Goal: Task Accomplishment & Management: Manage account settings

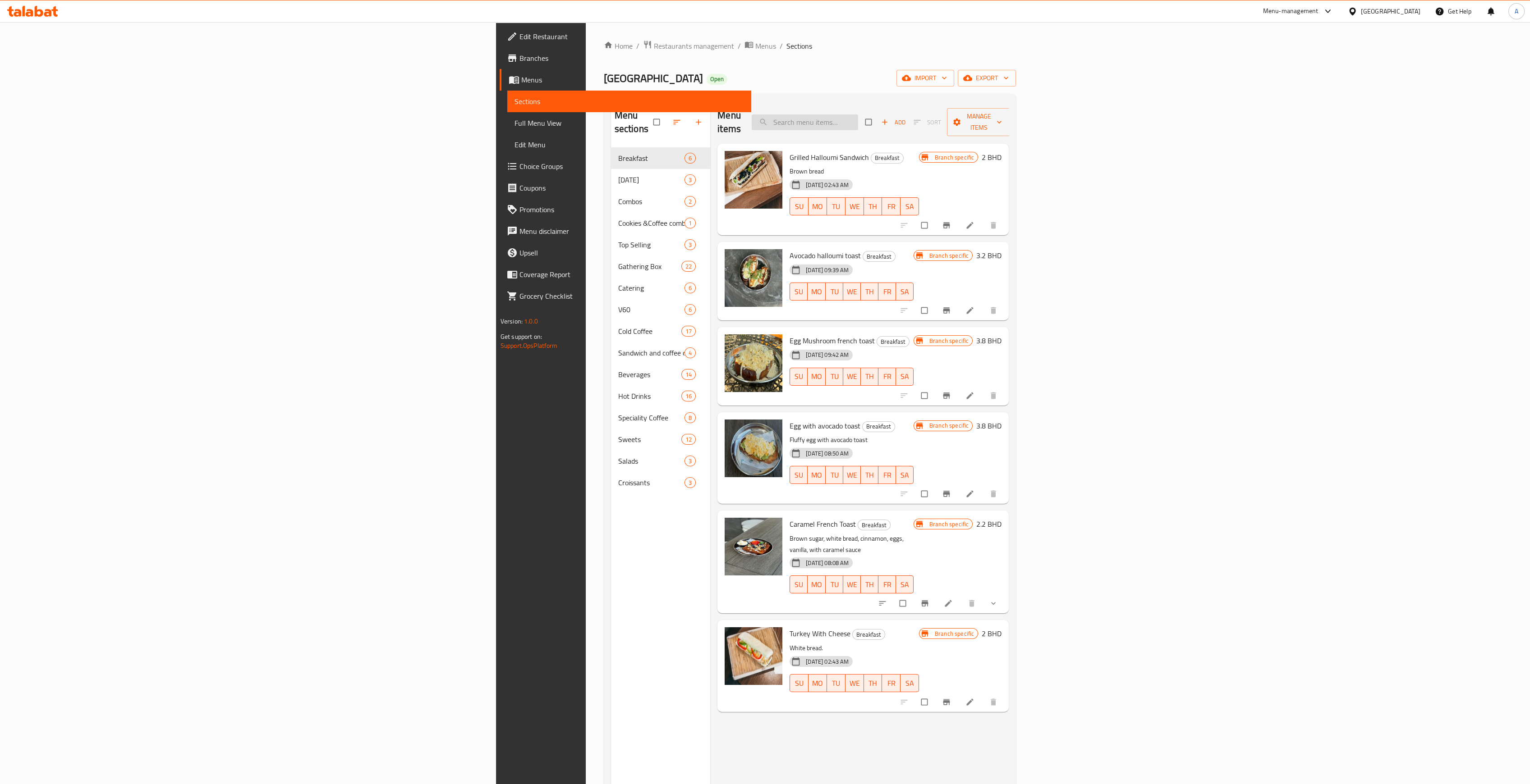
click at [1008, 106] on div "Menu items Add Sort Manage items" at bounding box center [863, 122] width 292 height 43
click at [858, 115] on input "search" at bounding box center [805, 122] width 106 height 16
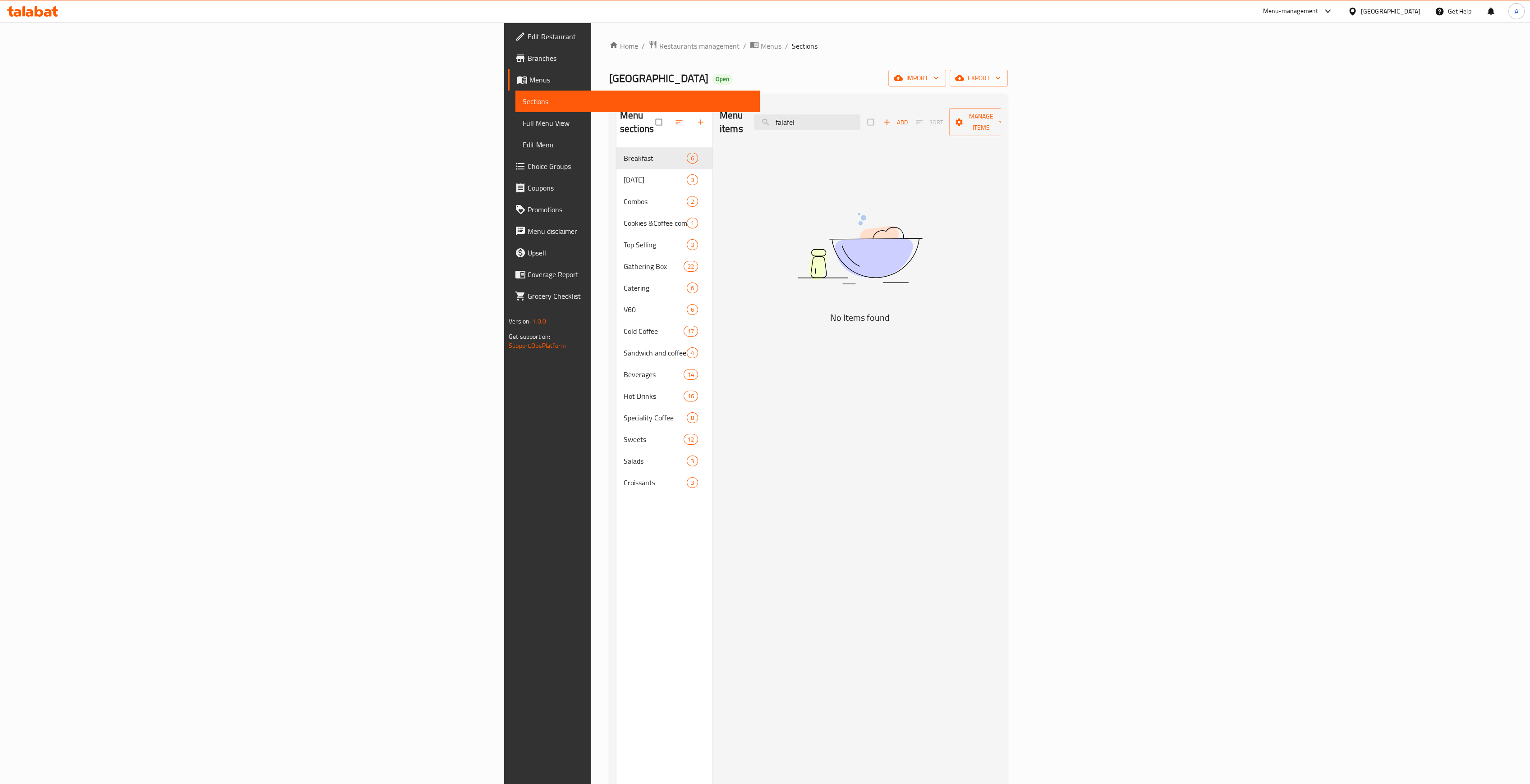
drag, startPoint x: 991, startPoint y: 116, endPoint x: 881, endPoint y: 116, distance: 110.0
click at [881, 116] on div "Menu items falafel Add Sort Manage items" at bounding box center [860, 122] width 281 height 43
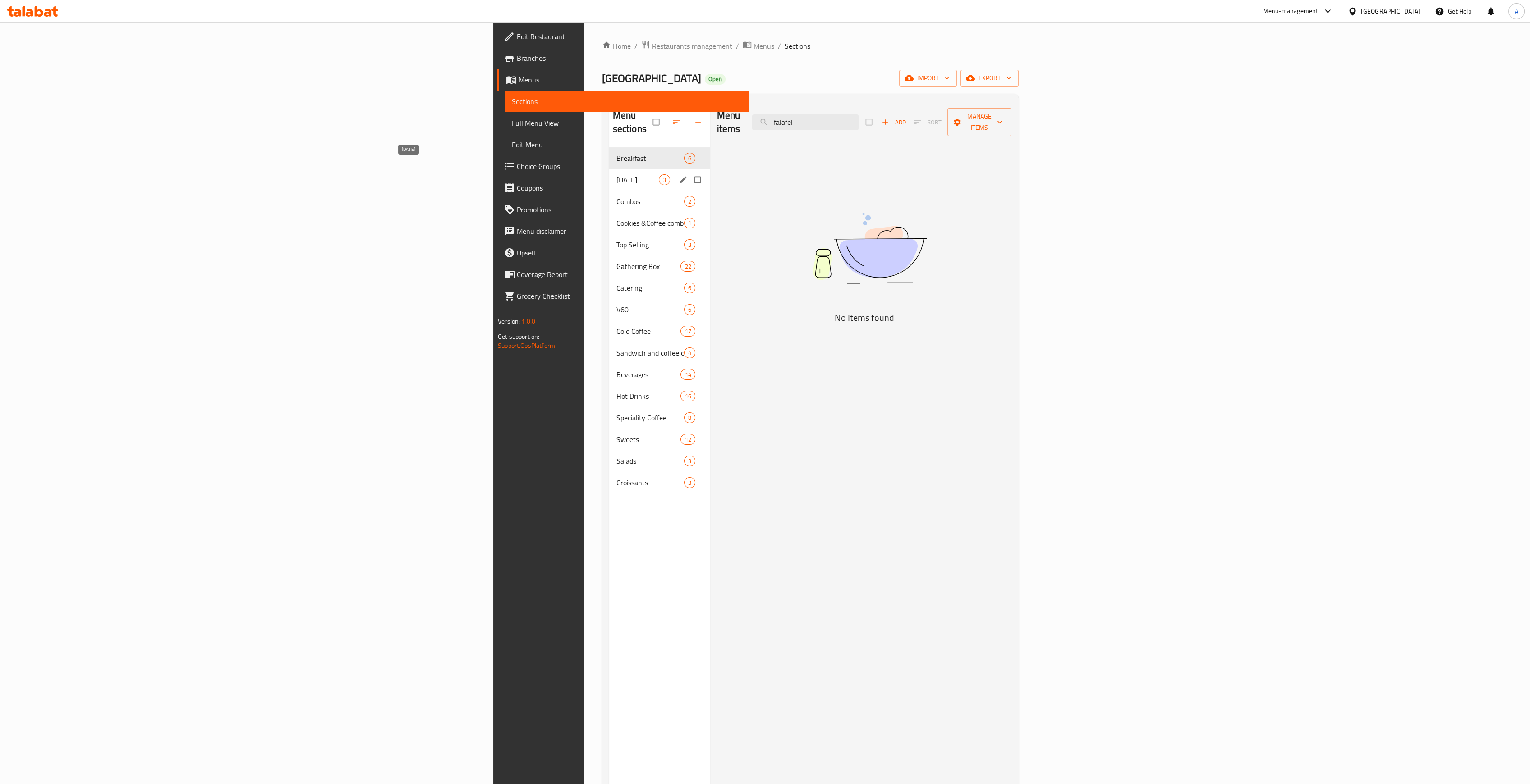
type input "falafel"
click at [617, 174] on span "[DATE]" at bounding box center [637, 180] width 42 height 11
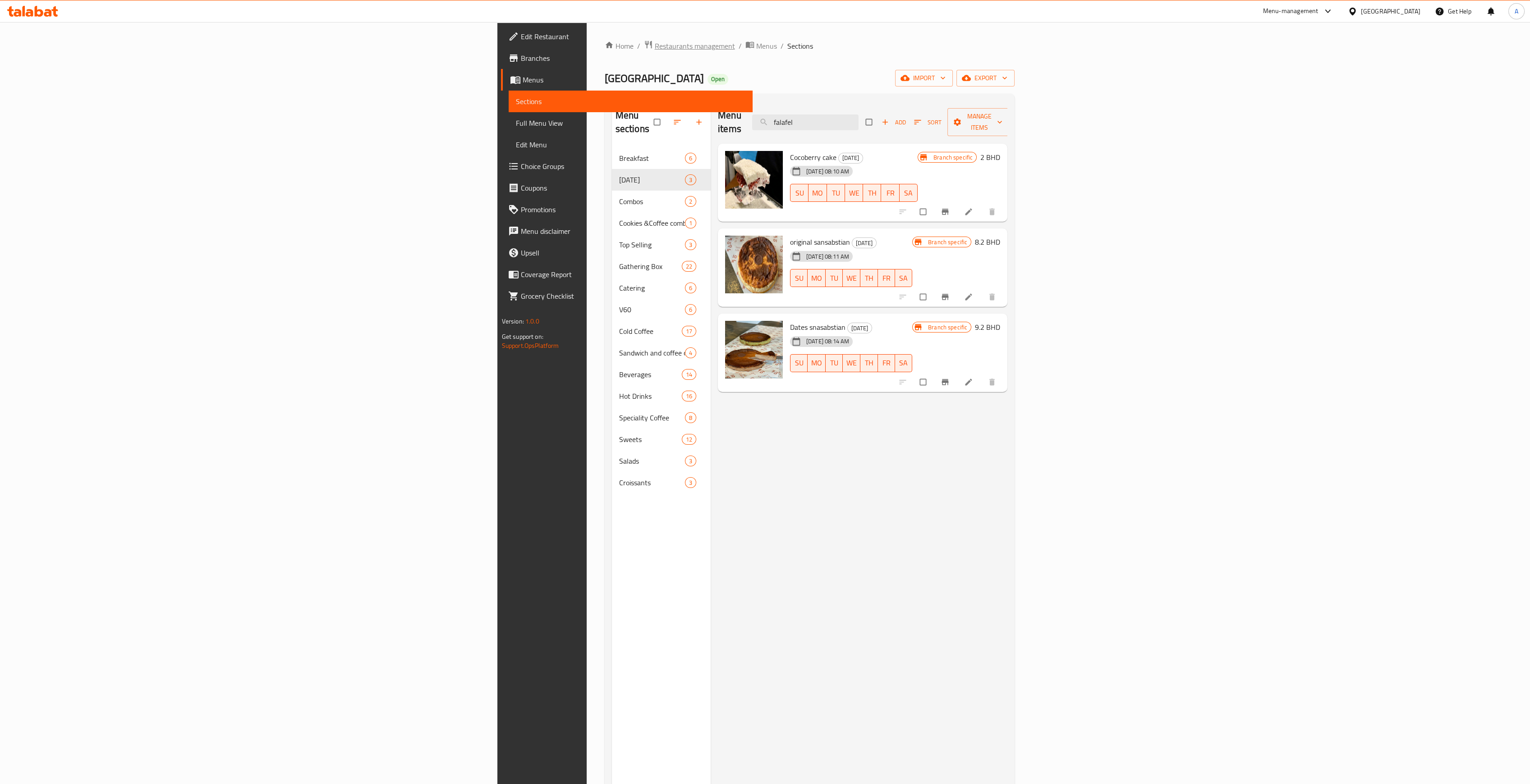
click at [655, 41] on span "Restaurants management" at bounding box center [695, 46] width 80 height 11
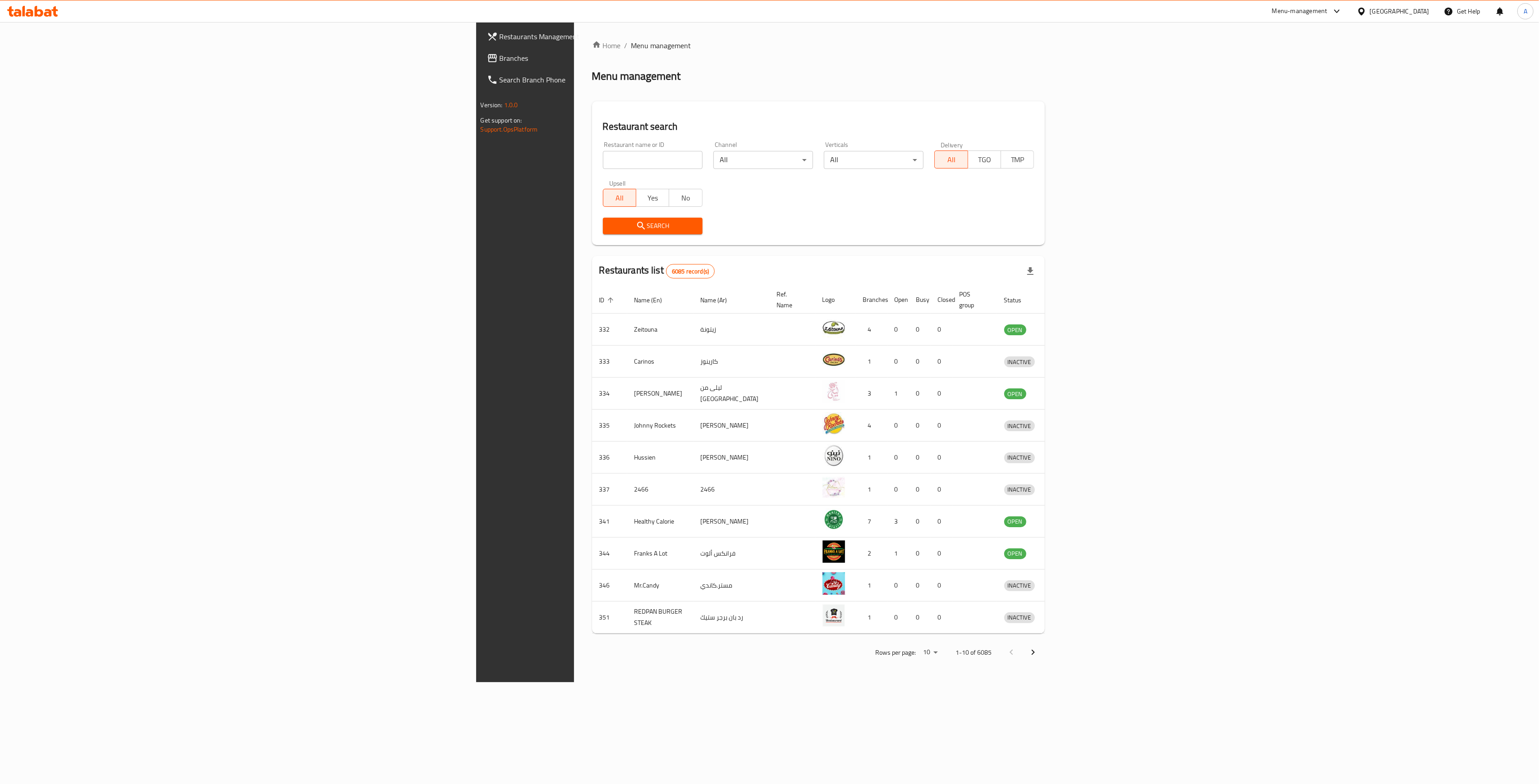
click at [603, 162] on input "search" at bounding box center [652, 160] width 100 height 18
type input "mini bites"
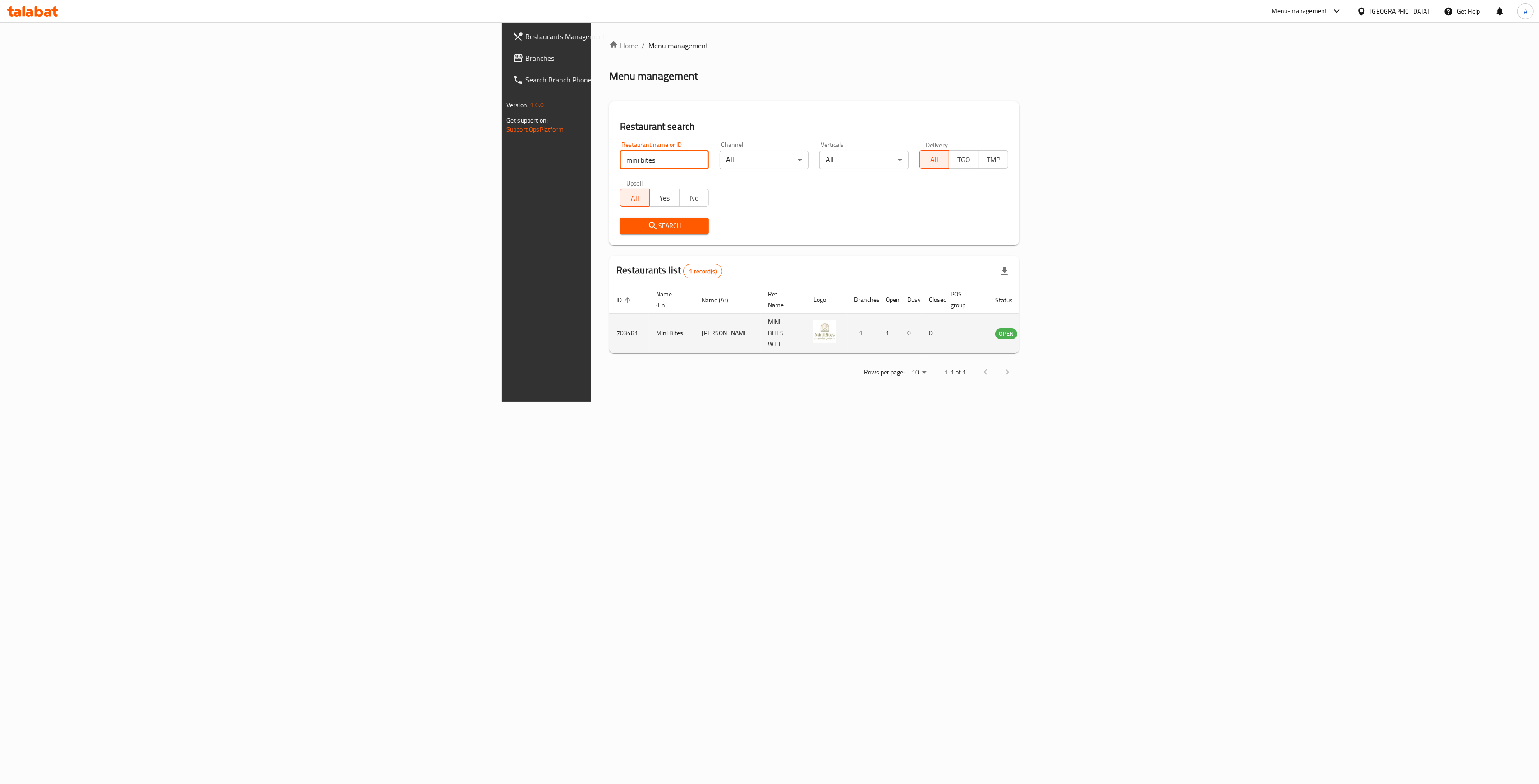
click at [1053, 328] on icon "enhanced table" at bounding box center [1048, 333] width 11 height 11
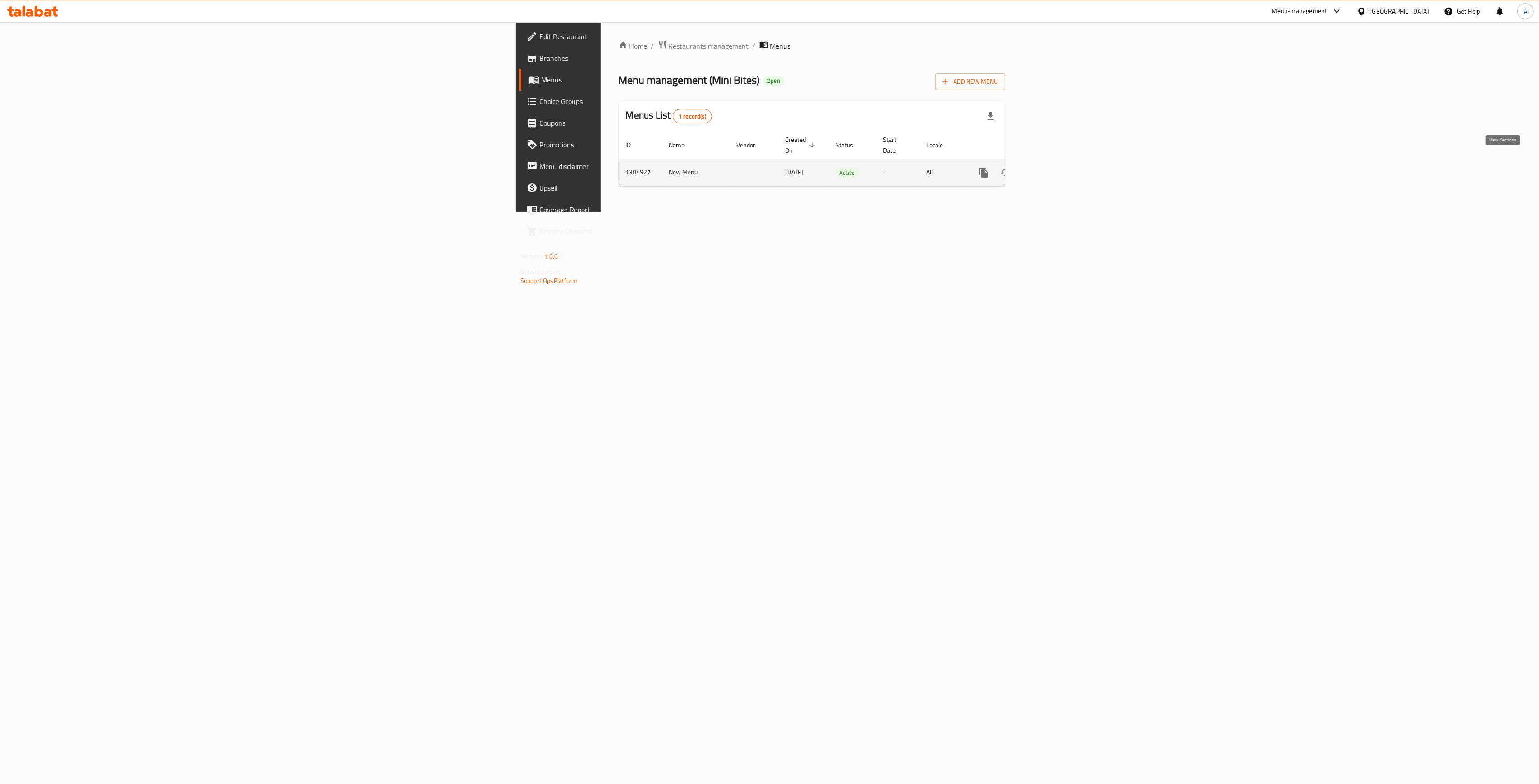
click at [1053, 168] on icon "enhanced table" at bounding box center [1049, 173] width 8 height 8
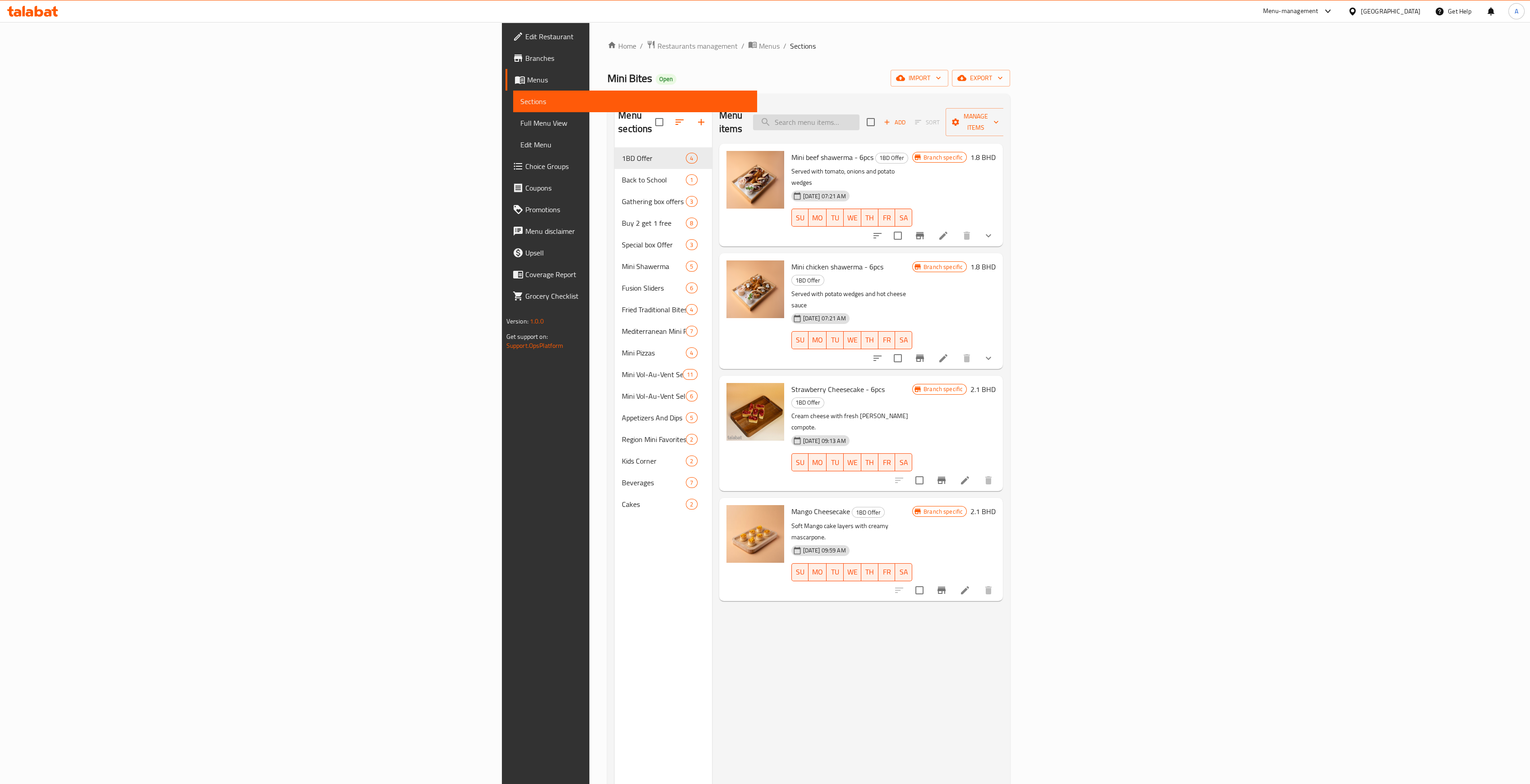
click at [860, 115] on input "search" at bounding box center [806, 122] width 106 height 16
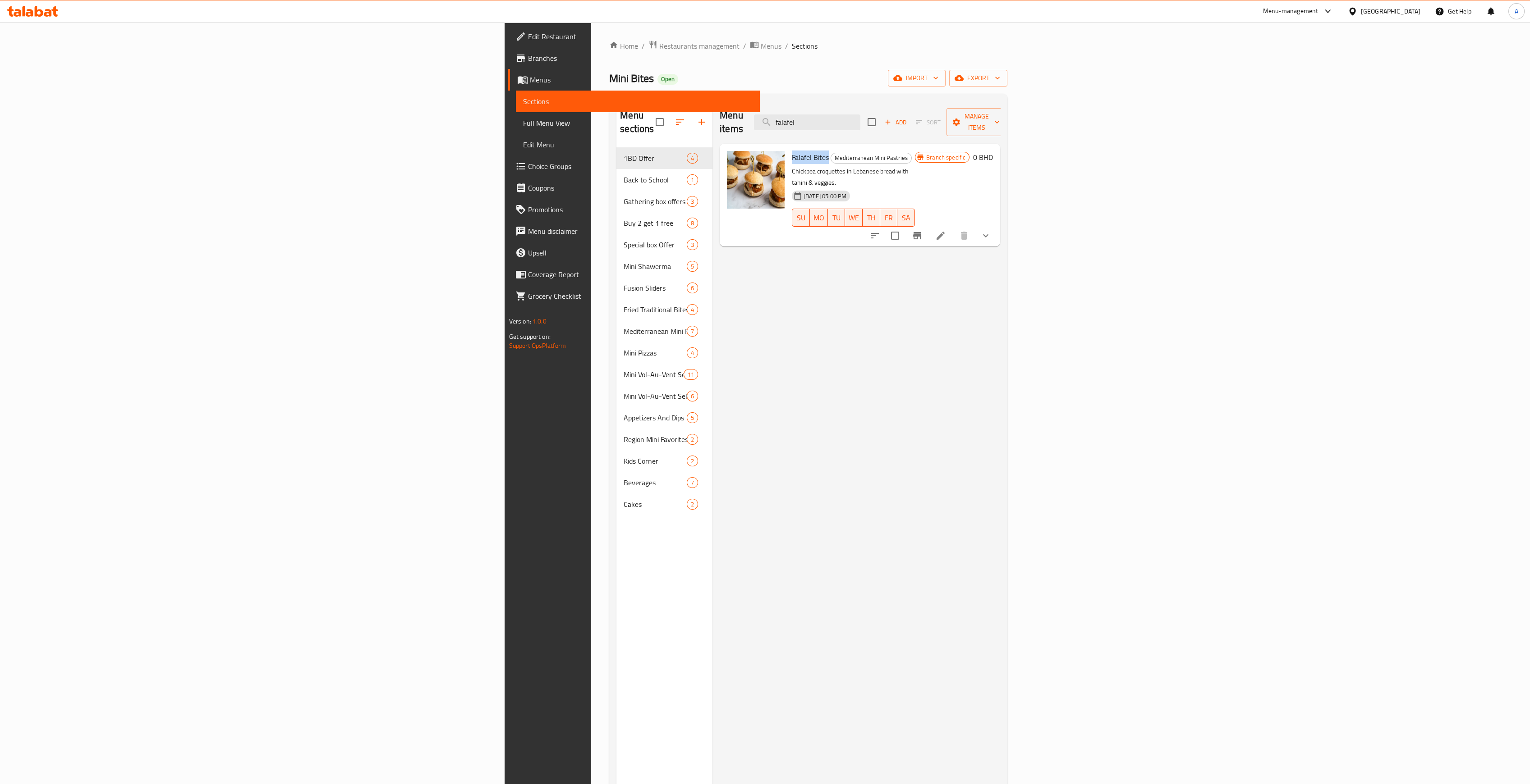
drag, startPoint x: 665, startPoint y: 142, endPoint x: 701, endPoint y: 146, distance: 36.2
click at [792, 150] on span "Falafel Bites" at bounding box center [810, 157] width 37 height 14
copy span "Falafel Bites"
drag, startPoint x: 1002, startPoint y: 122, endPoint x: 891, endPoint y: 113, distance: 111.4
click at [895, 113] on div "Menu items falafel Add Sort Manage items" at bounding box center [860, 122] width 280 height 43
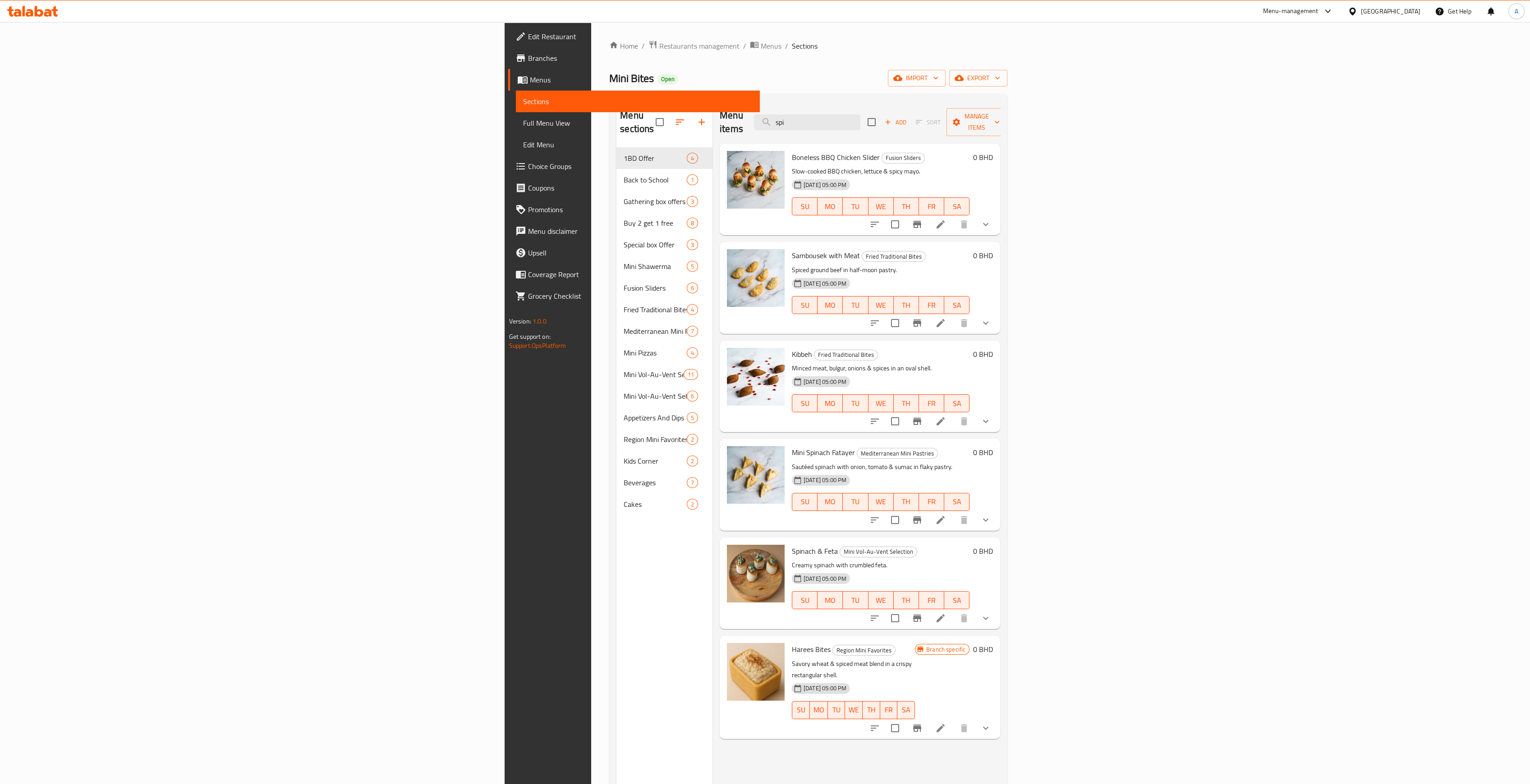
type input "spi"
drag, startPoint x: 666, startPoint y: 440, endPoint x: 728, endPoint y: 441, distance: 62.0
click at [792, 445] on span "Mini Spinach Fatayer" at bounding box center [823, 452] width 63 height 14
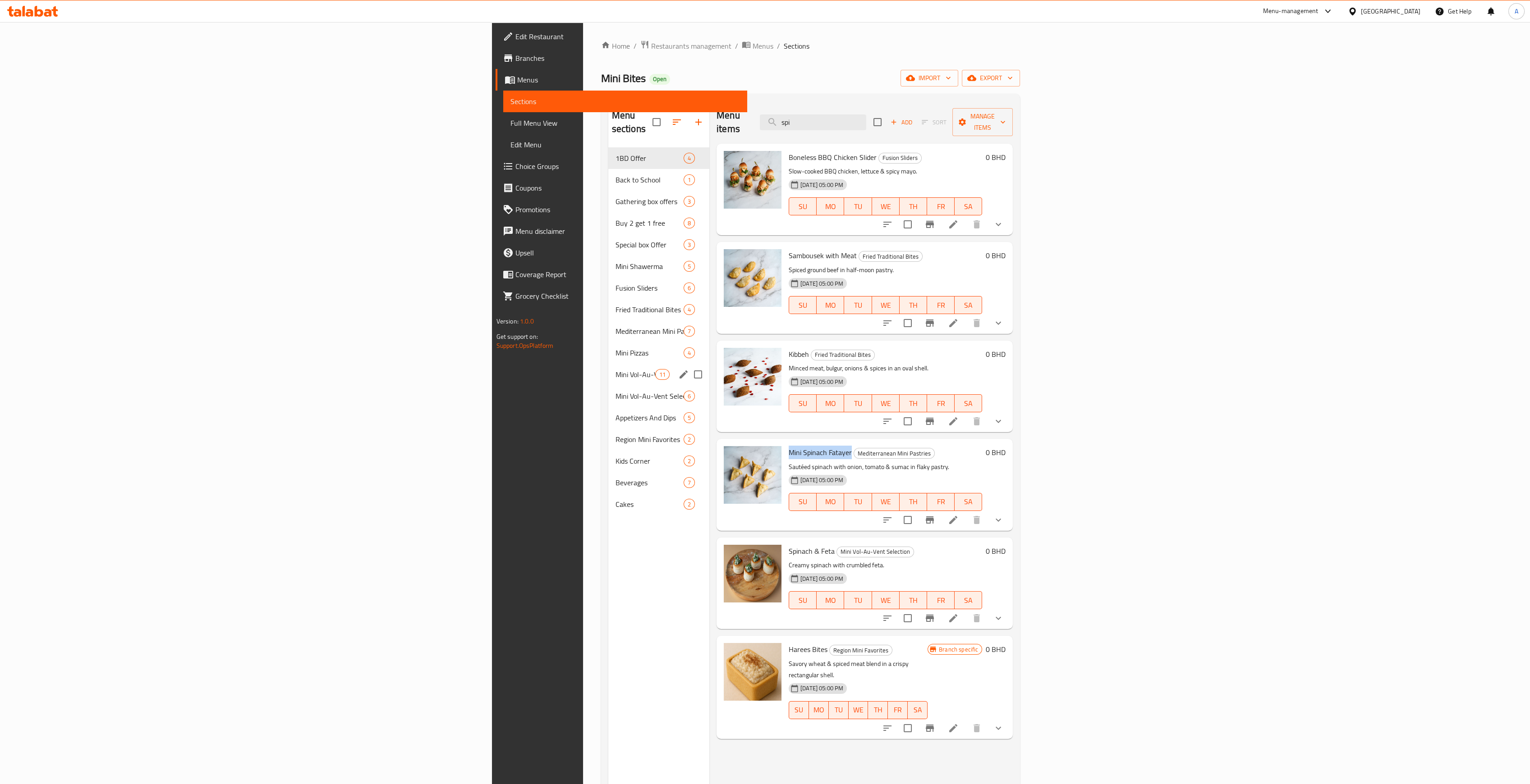
copy span "Mini Spinach Fatayer"
